Goal: Navigation & Orientation: Find specific page/section

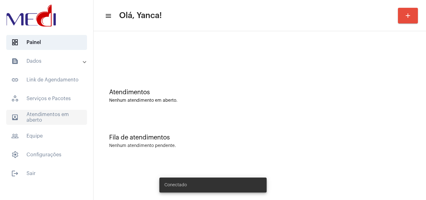
click at [46, 114] on span "outbox_outline Atendimentos em aberto" at bounding box center [46, 117] width 81 height 15
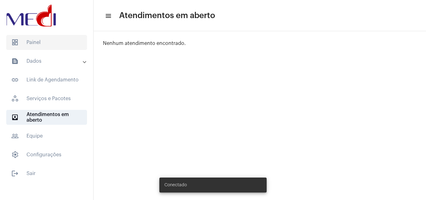
click at [44, 44] on span "dashboard Painel" at bounding box center [46, 42] width 81 height 15
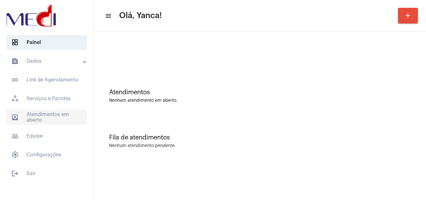
click at [47, 123] on span "outbox_outline Atendimentos em aberto" at bounding box center [46, 117] width 81 height 15
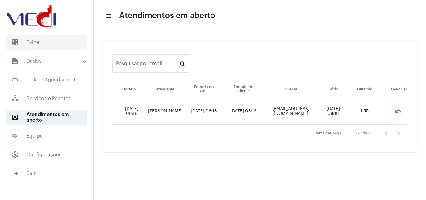
click at [49, 41] on span "dashboard Painel" at bounding box center [46, 42] width 81 height 15
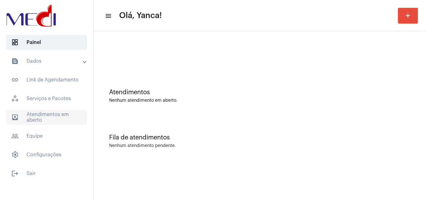
click at [49, 114] on span "outbox_outline Atendimentos em aberto" at bounding box center [46, 117] width 81 height 15
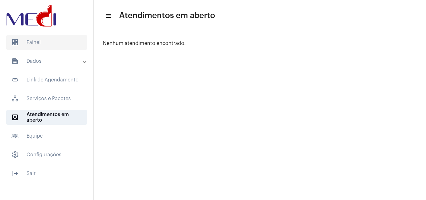
click at [52, 41] on span "dashboard Painel" at bounding box center [46, 42] width 81 height 15
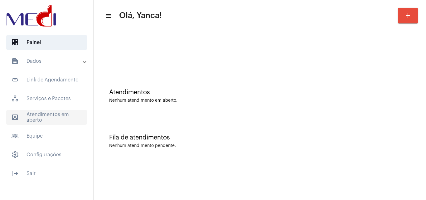
click at [60, 123] on span "outbox_outline Atendimentos em aberto" at bounding box center [46, 117] width 81 height 15
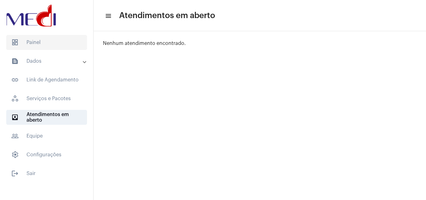
click at [58, 48] on span "dashboard Painel" at bounding box center [46, 42] width 81 height 15
